Goal: Task Accomplishment & Management: Complete application form

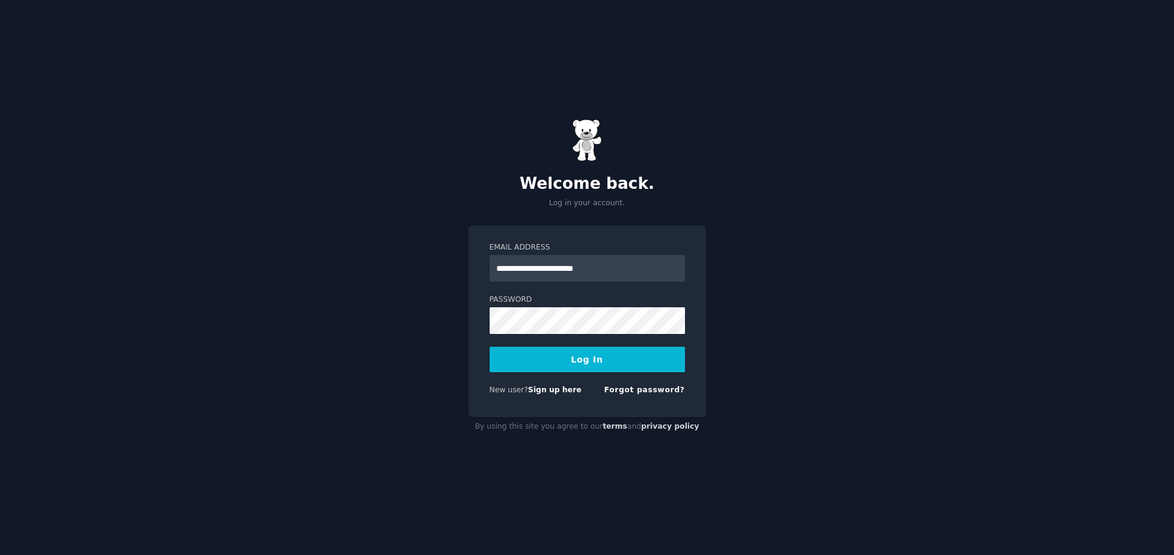
click at [601, 369] on button "Log In" at bounding box center [587, 359] width 195 height 25
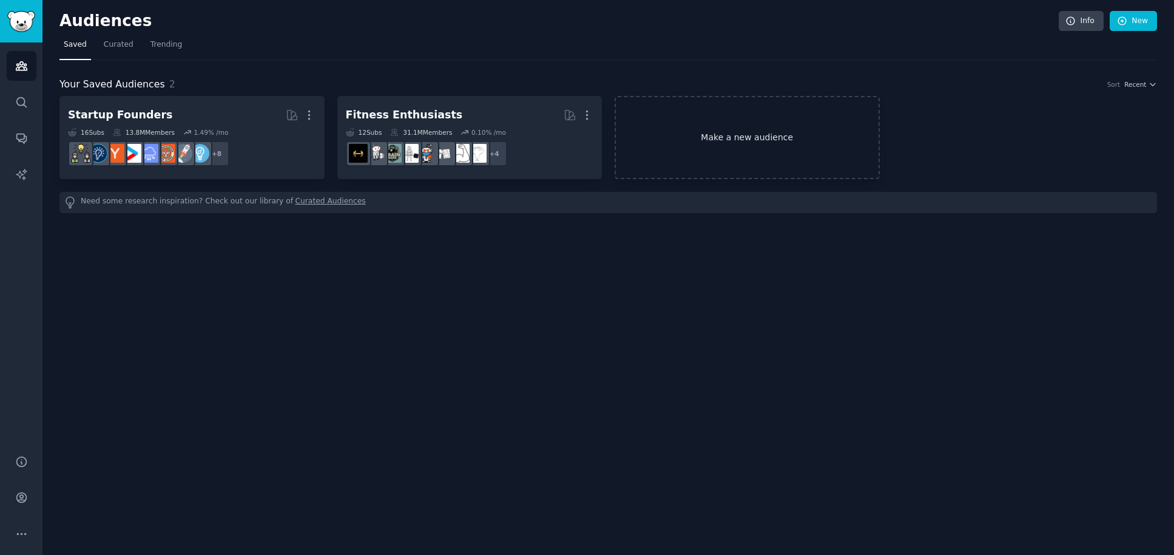
click at [766, 144] on link "Make a new audience" at bounding box center [747, 137] width 265 height 83
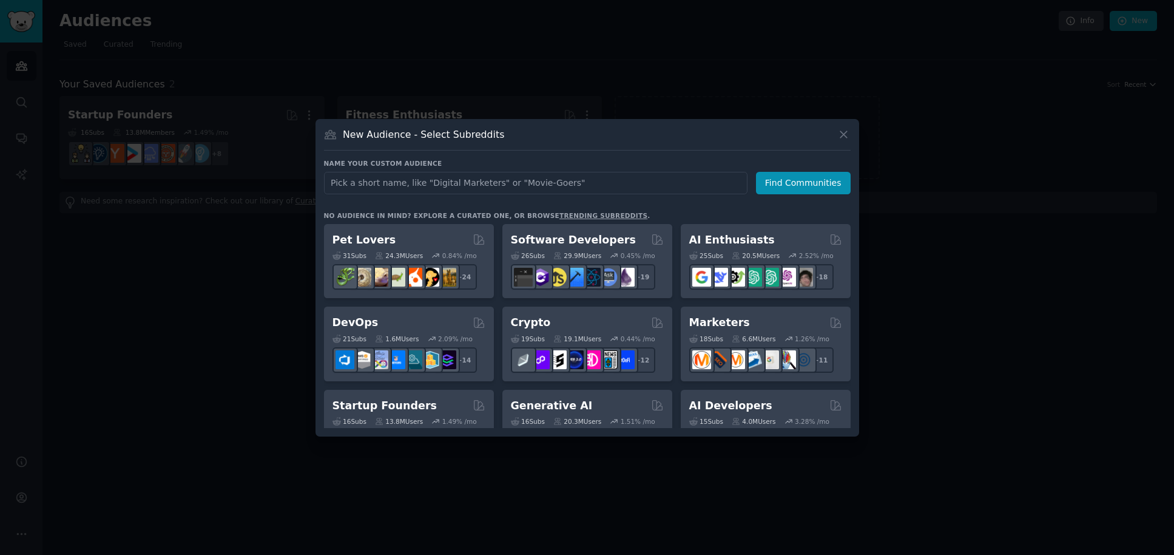
type input "3"
click at [585, 217] on link "trending subreddits" at bounding box center [604, 215] width 88 height 7
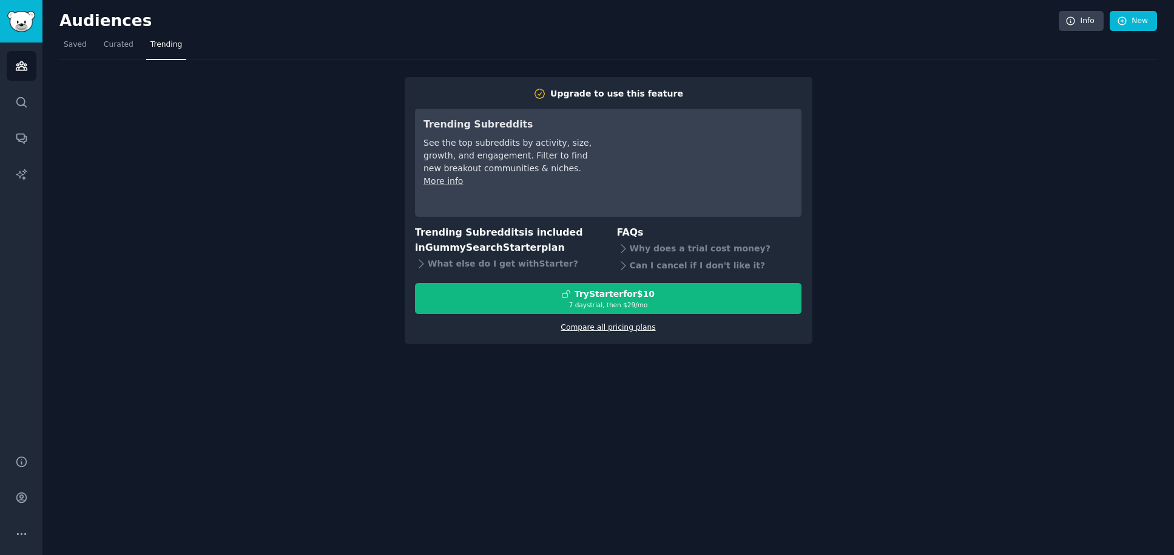
click at [598, 327] on link "Compare all pricing plans" at bounding box center [608, 327] width 95 height 8
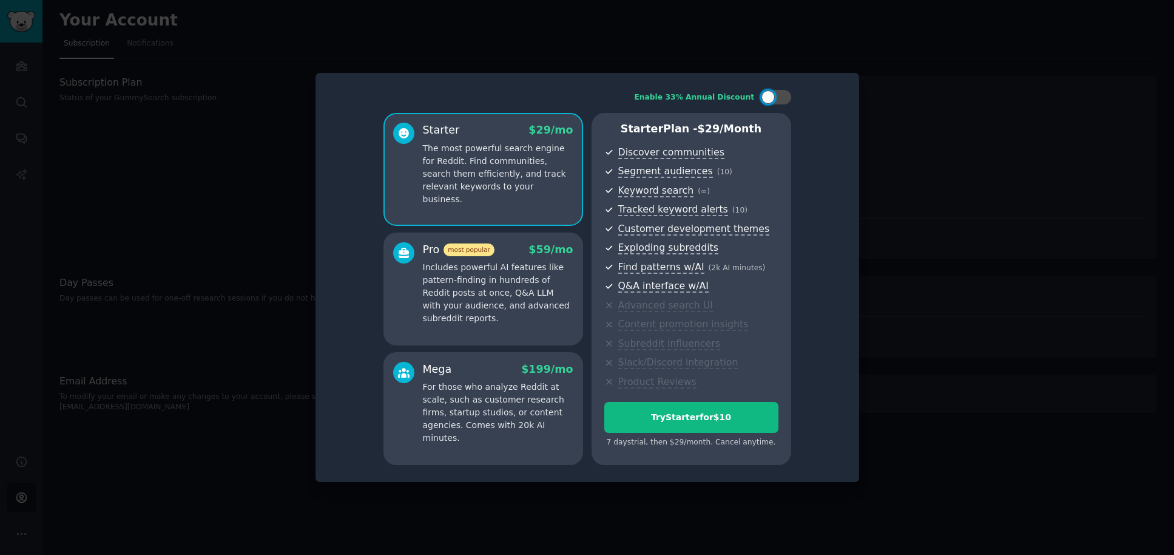
click at [447, 307] on p "Includes powerful AI features like pattern-finding in hundreds of Reddit posts …" at bounding box center [498, 293] width 151 height 64
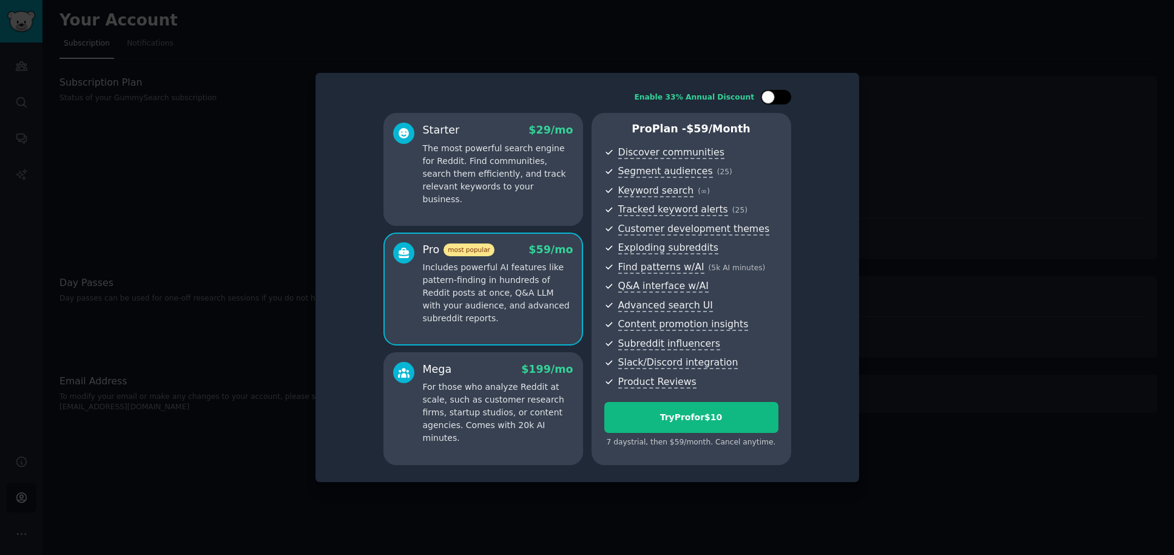
click at [781, 93] on div at bounding box center [776, 97] width 30 height 15
click at [768, 98] on icon at bounding box center [769, 97] width 7 height 7
checkbox input "false"
